Goal: Understand process/instructions: Learn how to perform a task or action

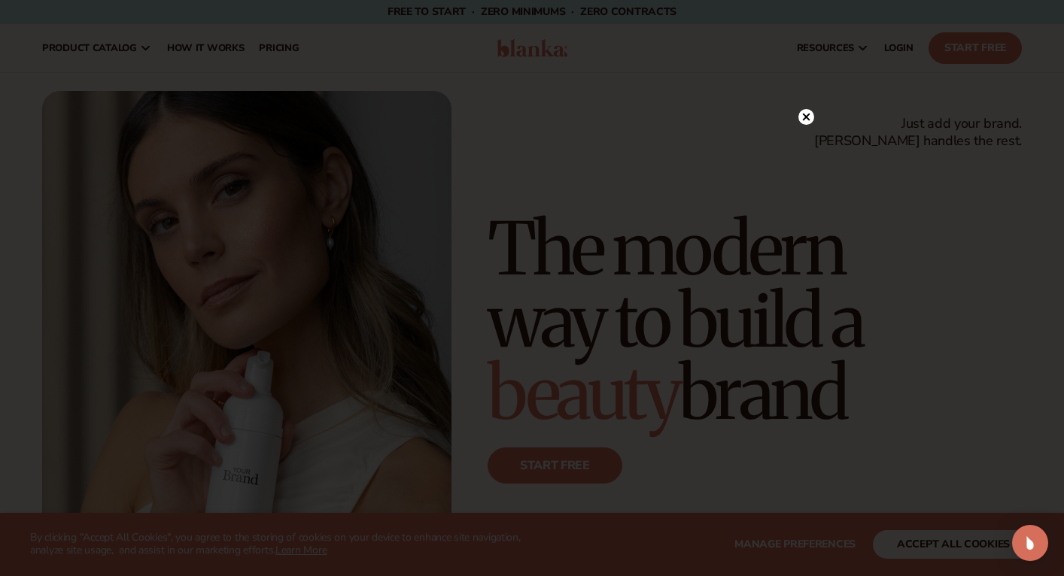
click at [800, 117] on circle at bounding box center [806, 117] width 16 height 16
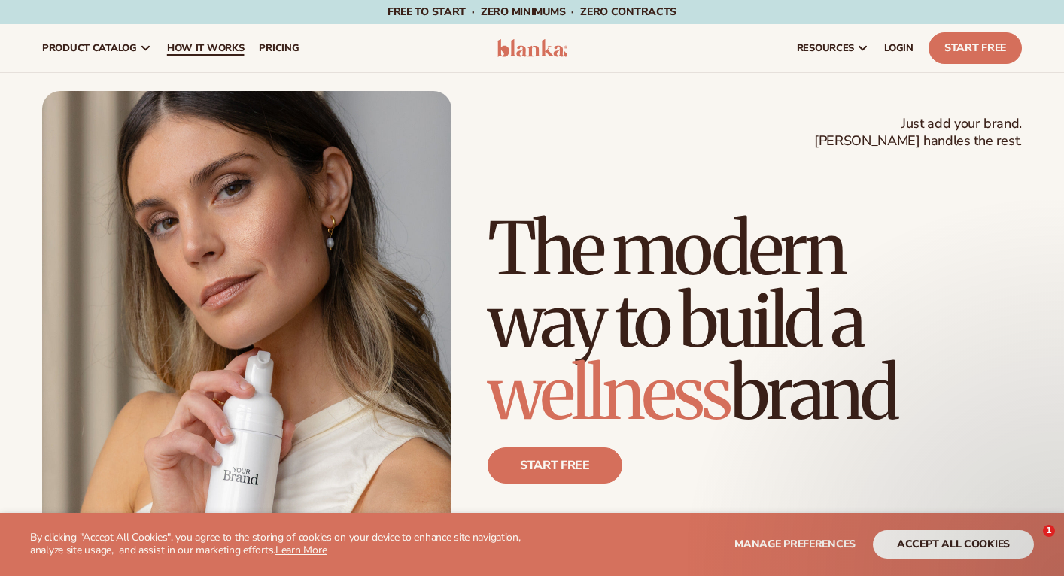
click at [218, 66] on link "How It Works" at bounding box center [205, 48] width 93 height 48
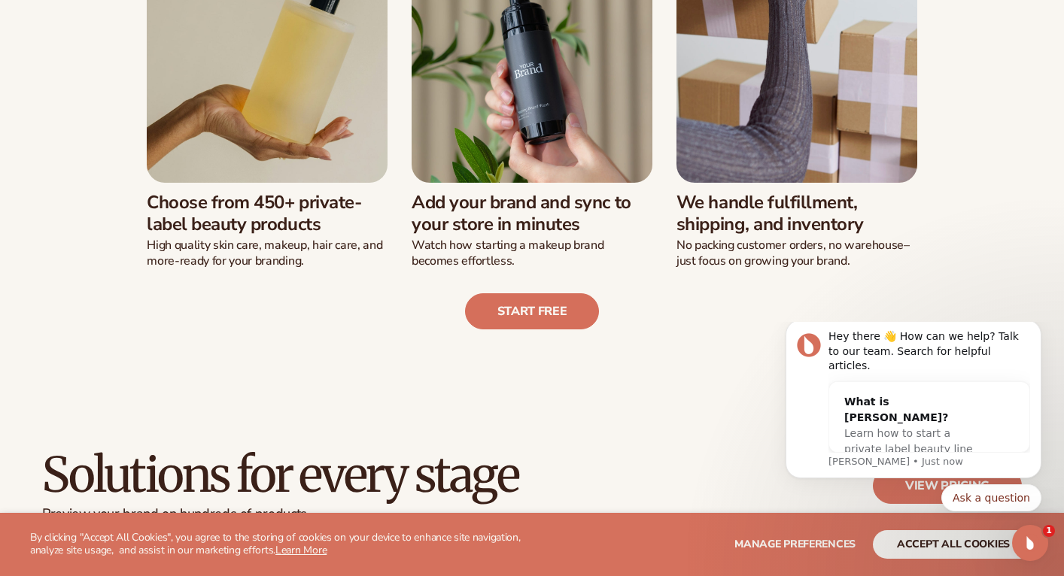
scroll to position [484, 0]
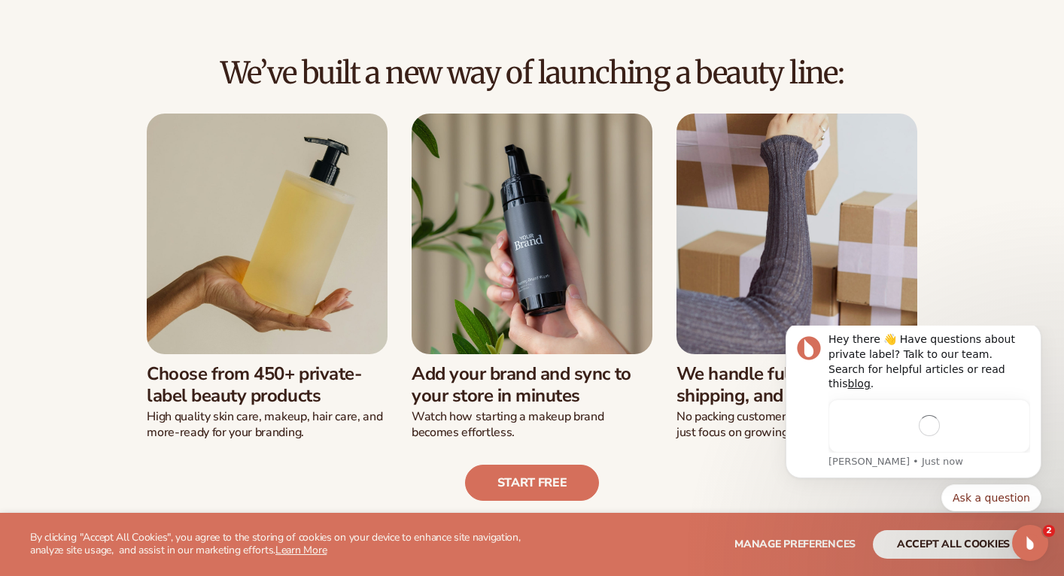
scroll to position [323, 0]
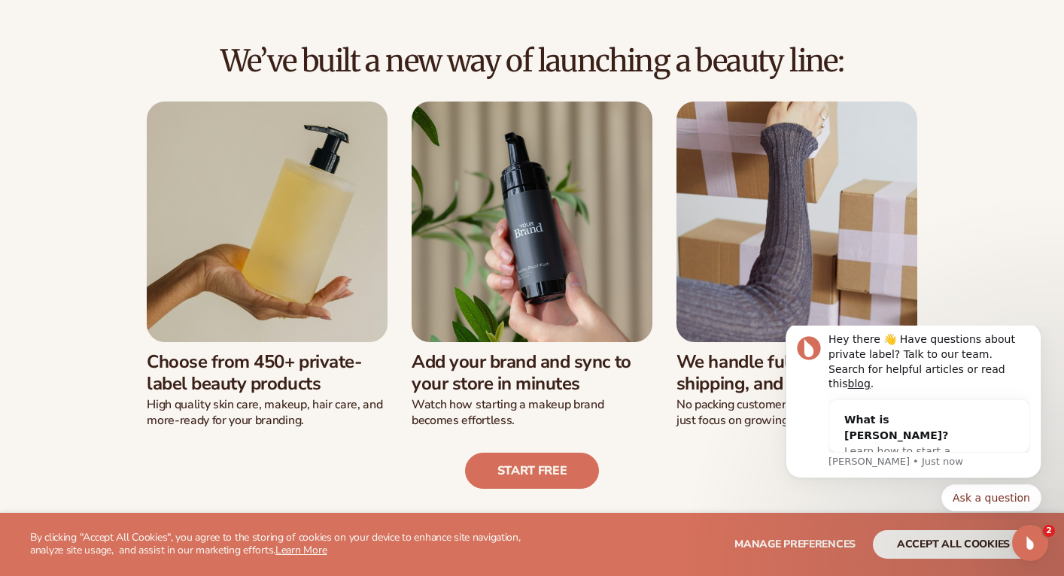
click at [260, 266] on img at bounding box center [267, 222] width 241 height 241
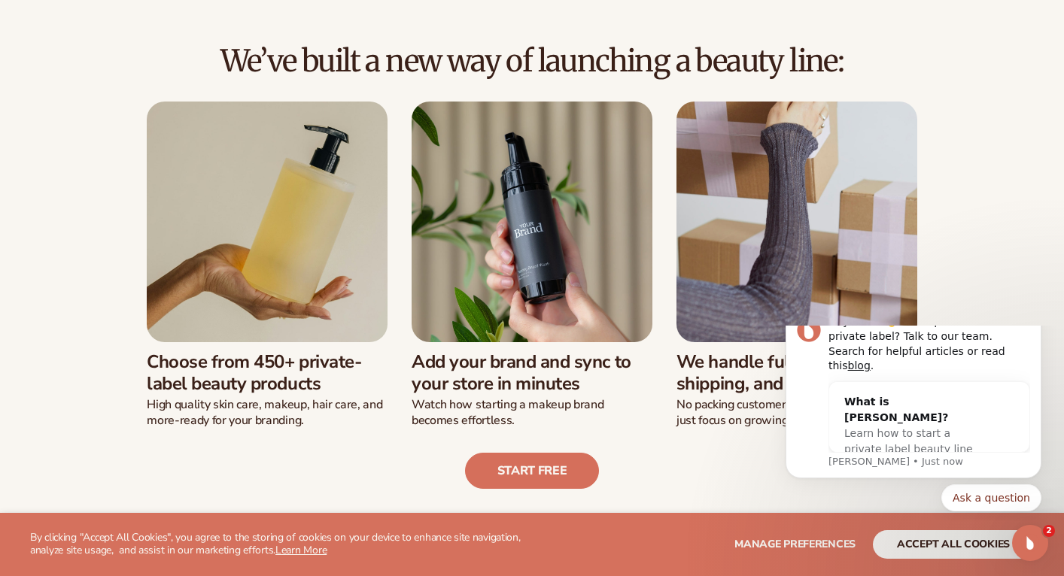
click at [301, 369] on h3 "Choose from 450+ private-label beauty products" at bounding box center [267, 373] width 241 height 44
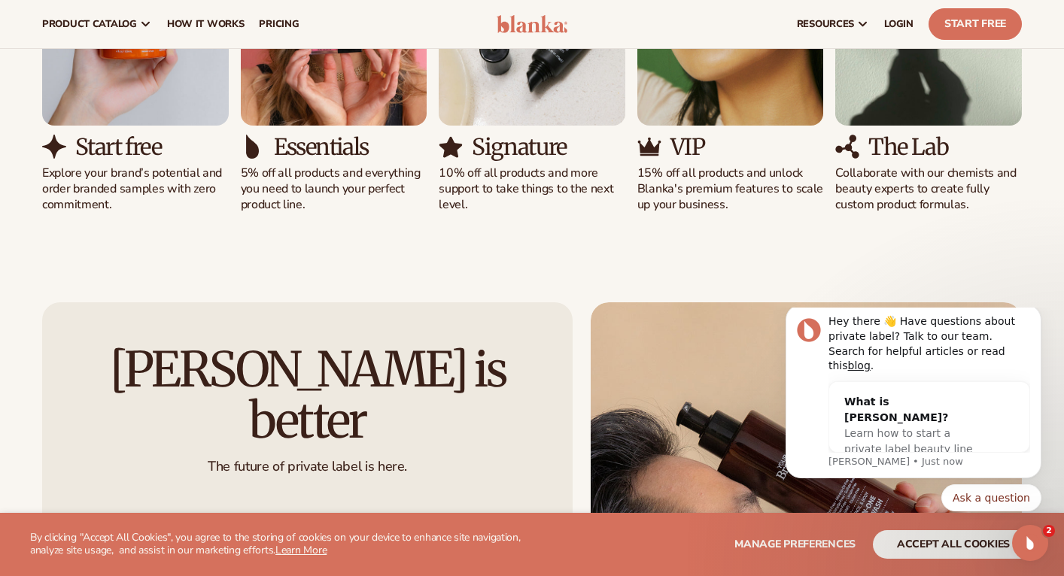
scroll to position [1101, 0]
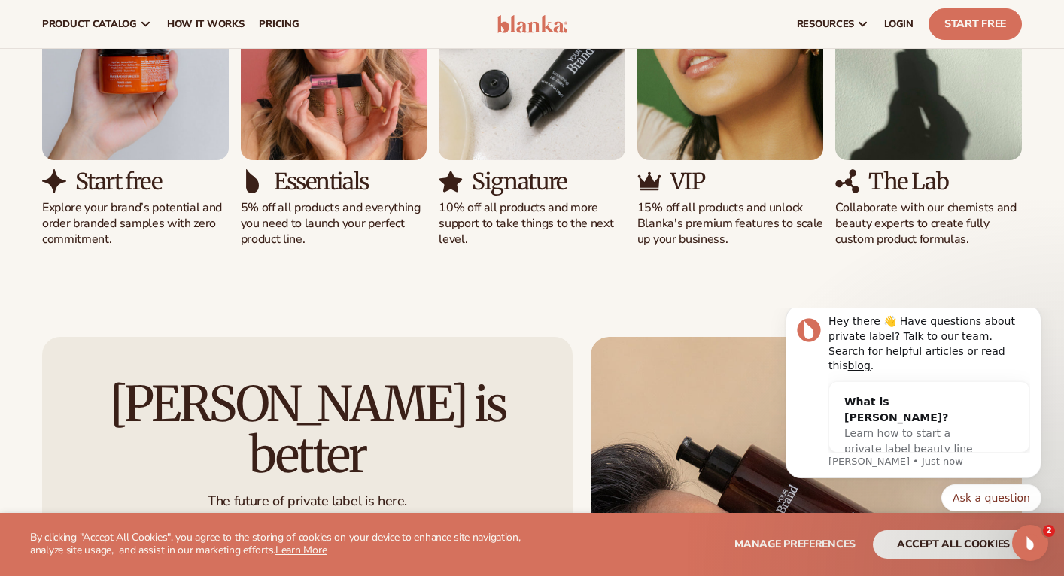
click at [900, 121] on img "5 / 5" at bounding box center [928, 42] width 187 height 238
click at [909, 202] on p "Collaborate with our chemists and beauty experts to create fully custom product…" at bounding box center [928, 223] width 187 height 47
click at [1039, 312] on icon "Dismiss notification" at bounding box center [1036, 309] width 5 height 5
click at [1034, 329] on icon "Dismiss notification" at bounding box center [1037, 324] width 8 height 8
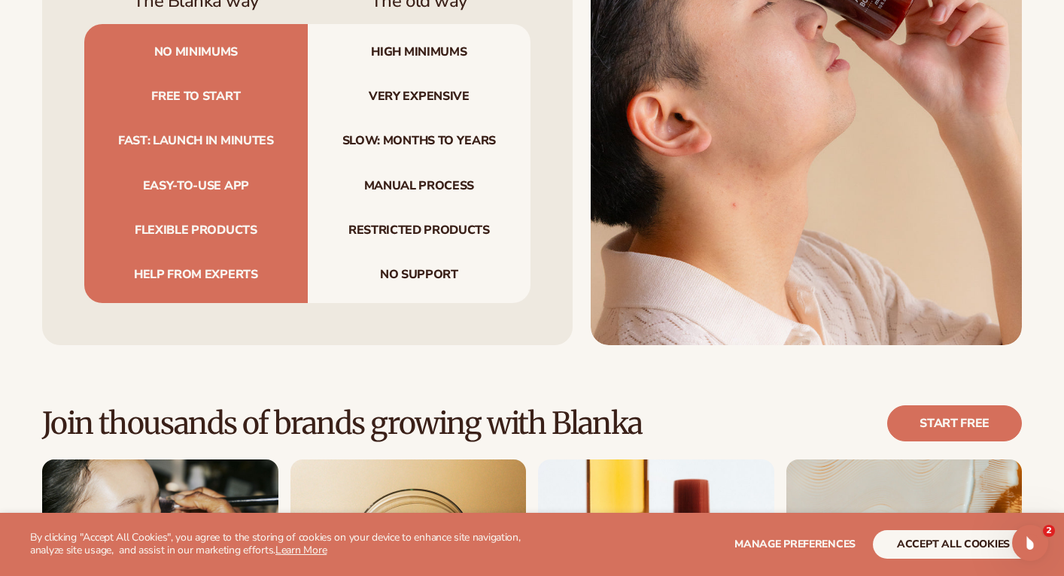
scroll to position [1774, 0]
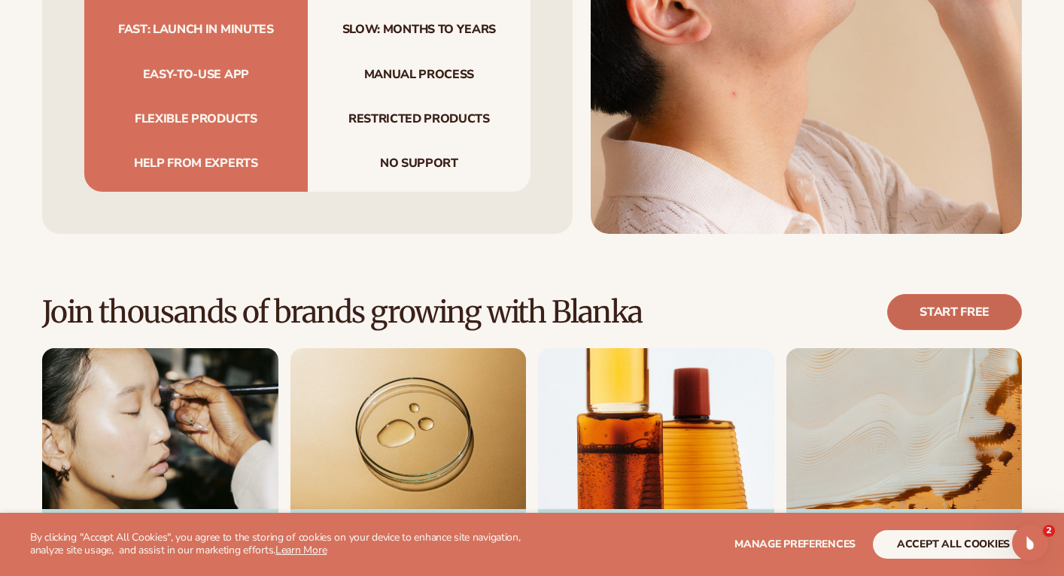
click at [982, 294] on link "Start free" at bounding box center [954, 312] width 135 height 36
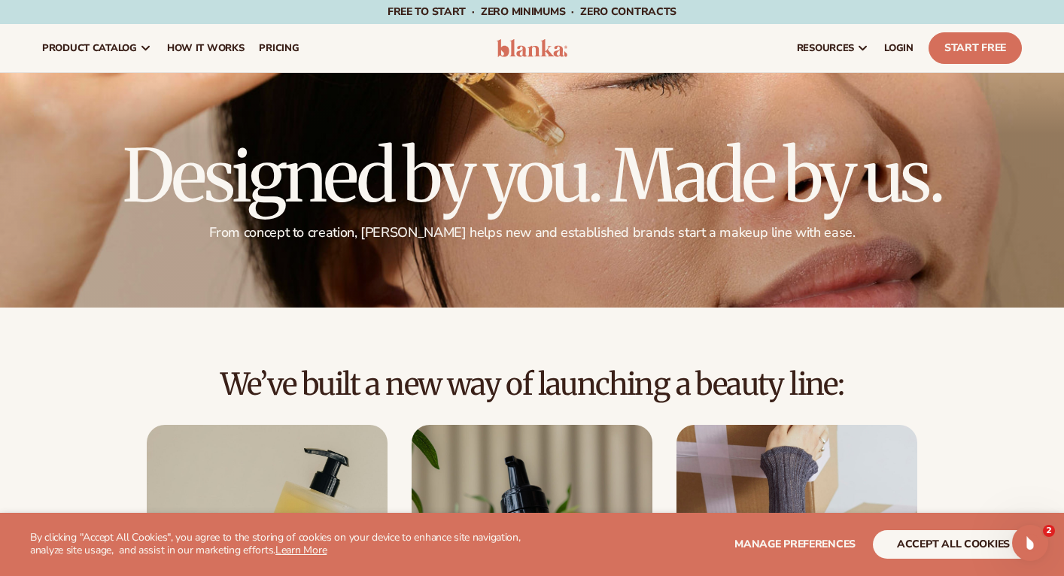
scroll to position [0, 0]
